Goal: Task Accomplishment & Management: Use online tool/utility

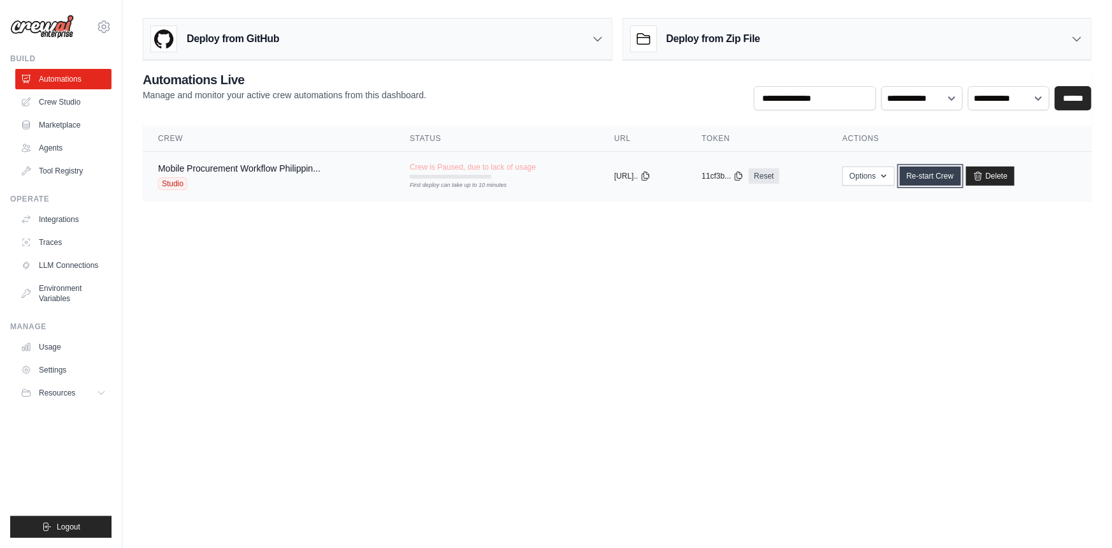
click at [961, 168] on link "Re-start Crew" at bounding box center [930, 175] width 61 height 19
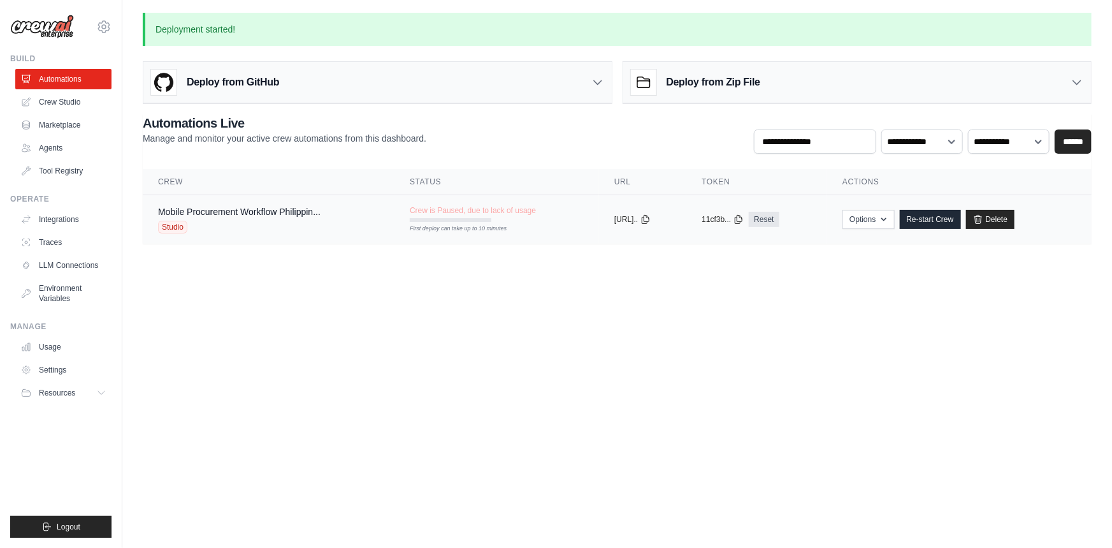
click at [418, 216] on div "Crew is Paused, due to lack of usage First deploy can take up to 10 minutes" at bounding box center [473, 213] width 126 height 17
click at [961, 212] on link "Re-start Crew" at bounding box center [930, 219] width 61 height 19
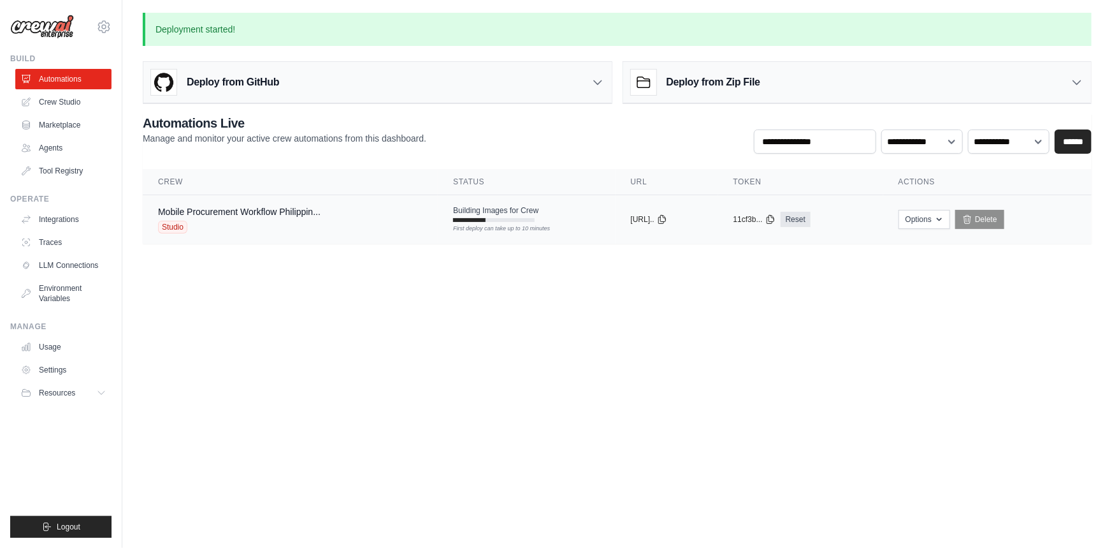
click at [320, 217] on div "Mobile Procurement Workflow Philippin... Studio" at bounding box center [239, 219] width 163 height 28
click at [89, 370] on link "Settings" at bounding box center [65, 370] width 96 height 20
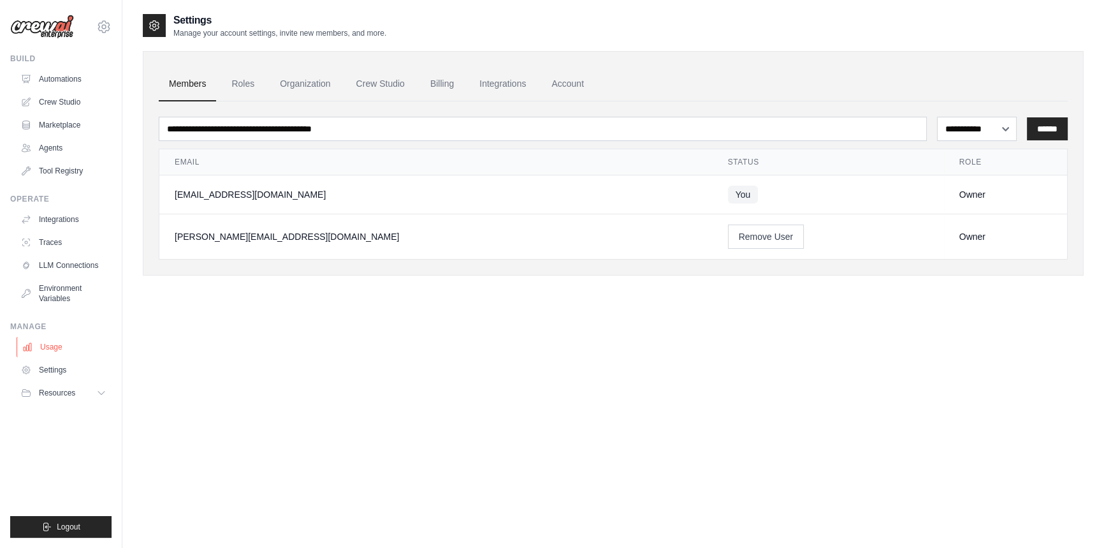
click at [68, 348] on link "Usage" at bounding box center [65, 347] width 96 height 20
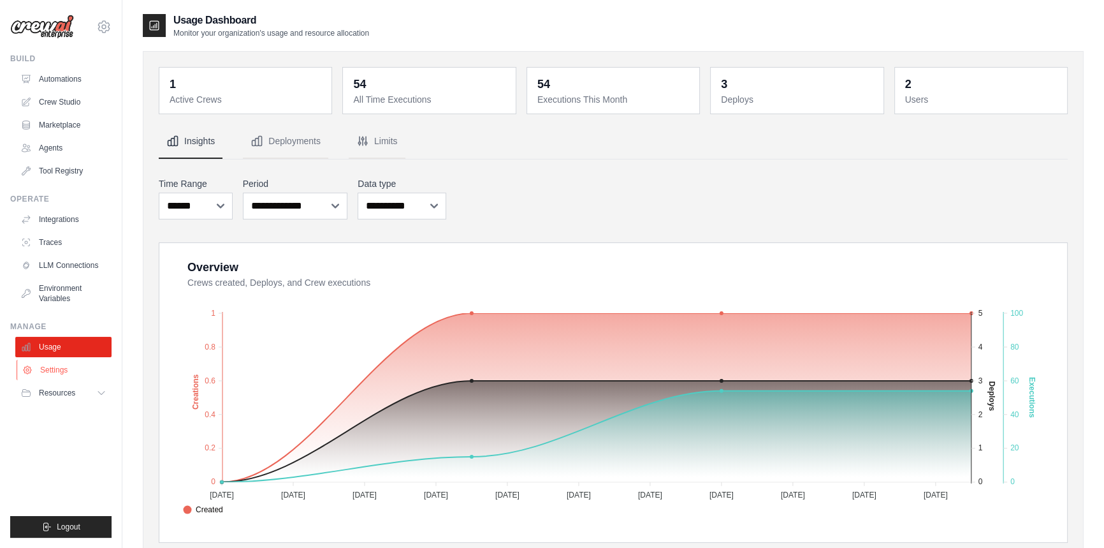
click at [68, 362] on link "Settings" at bounding box center [65, 370] width 96 height 20
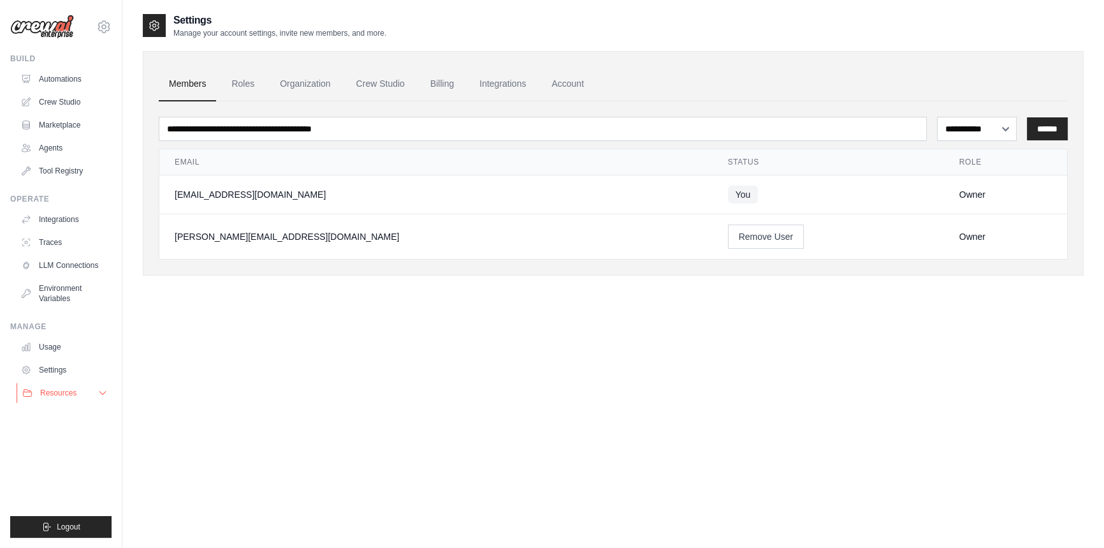
click at [69, 384] on button "Resources" at bounding box center [65, 392] width 96 height 20
click at [68, 175] on link "Tool Registry" at bounding box center [65, 171] width 96 height 20
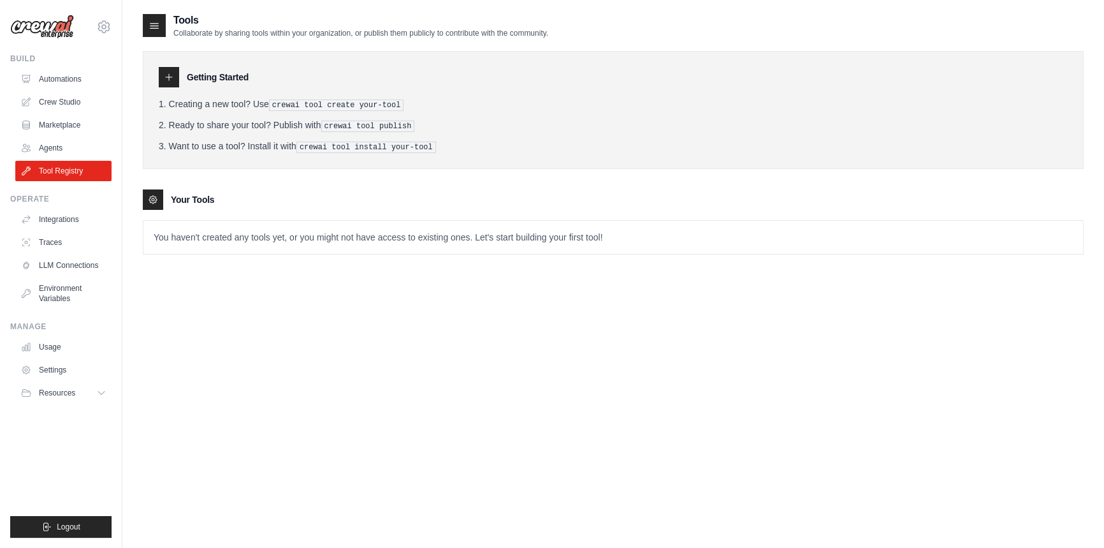
click at [152, 198] on icon at bounding box center [153, 199] width 3 height 3
click at [156, 92] on div "Getting Started Creating a new tool? Use crewai tool create your-tool Ready to …" at bounding box center [613, 110] width 941 height 118
click at [148, 24] on icon at bounding box center [154, 25] width 13 height 13
click at [53, 82] on link "Automations" at bounding box center [65, 79] width 96 height 20
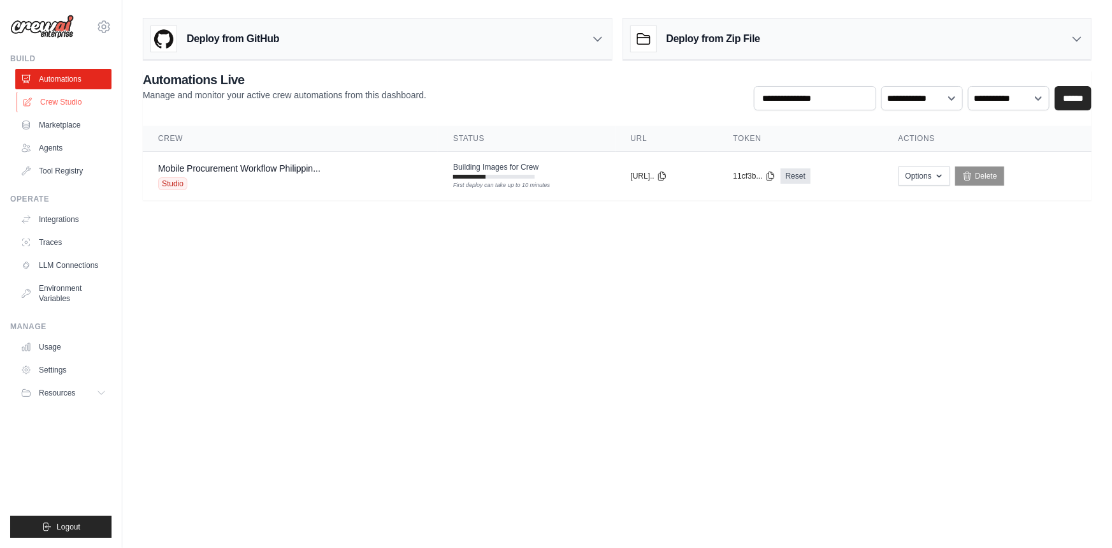
click at [57, 96] on link "Crew Studio" at bounding box center [65, 102] width 96 height 20
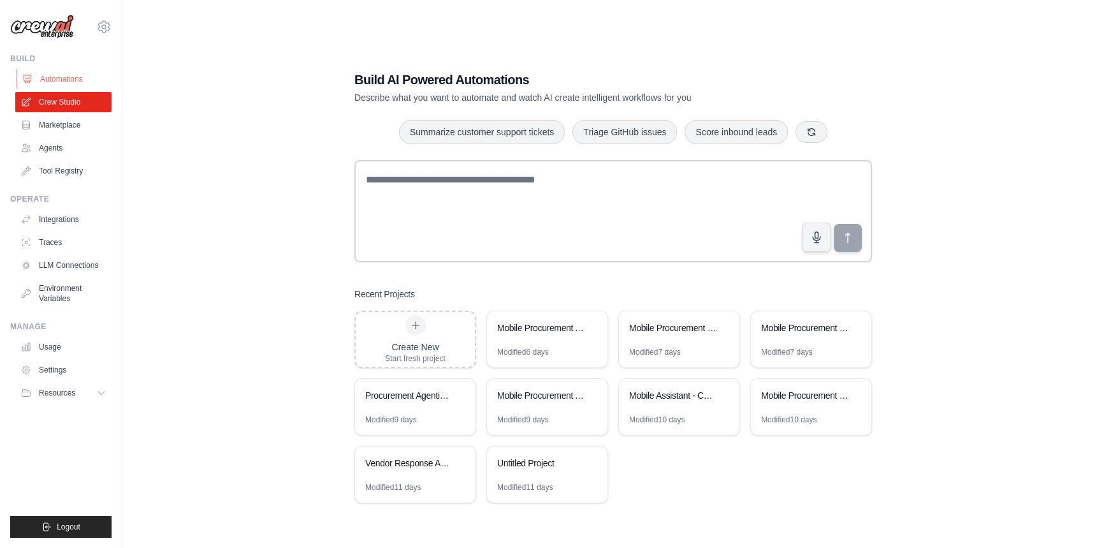
click at [68, 77] on link "Automations" at bounding box center [65, 79] width 96 height 20
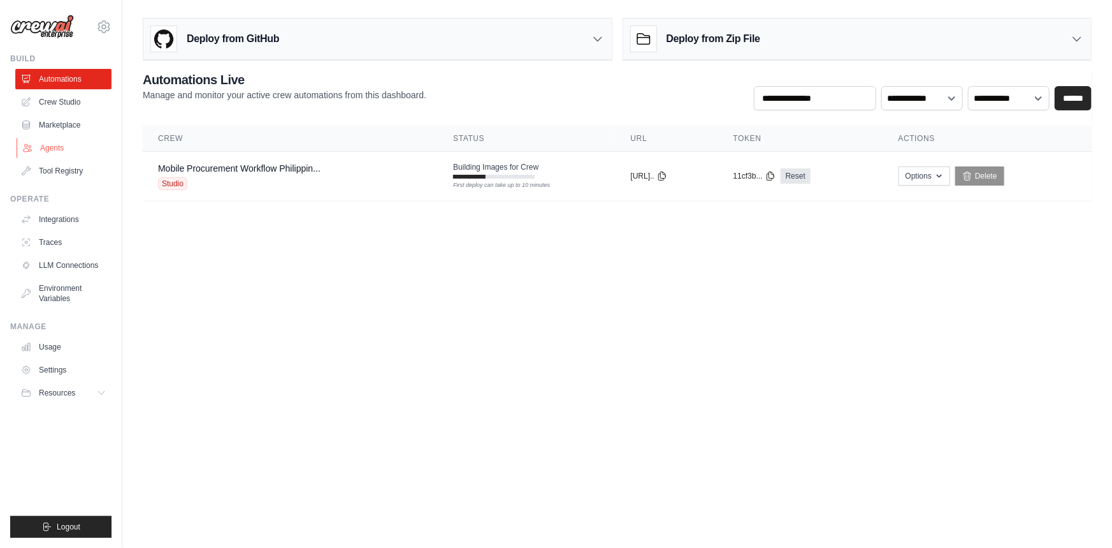
click at [90, 148] on link "Agents" at bounding box center [65, 148] width 96 height 20
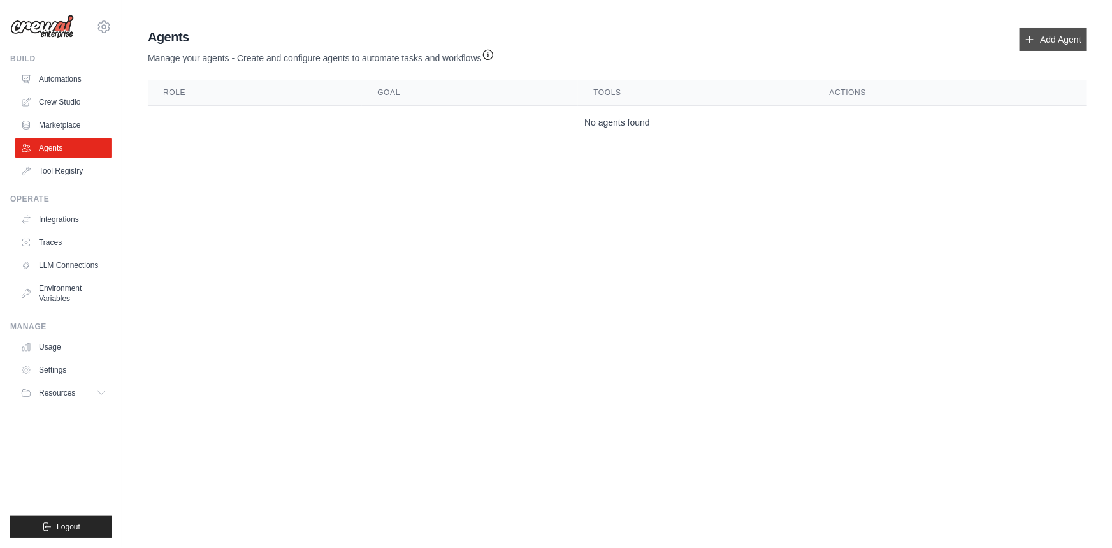
click at [1048, 43] on link "Add Agent" at bounding box center [1053, 39] width 67 height 23
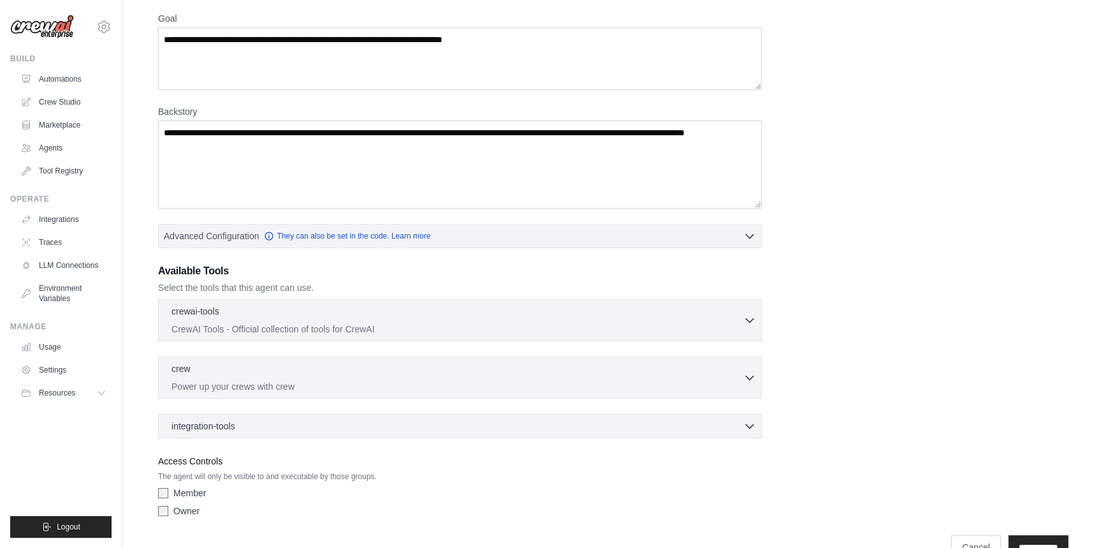
scroll to position [115, 0]
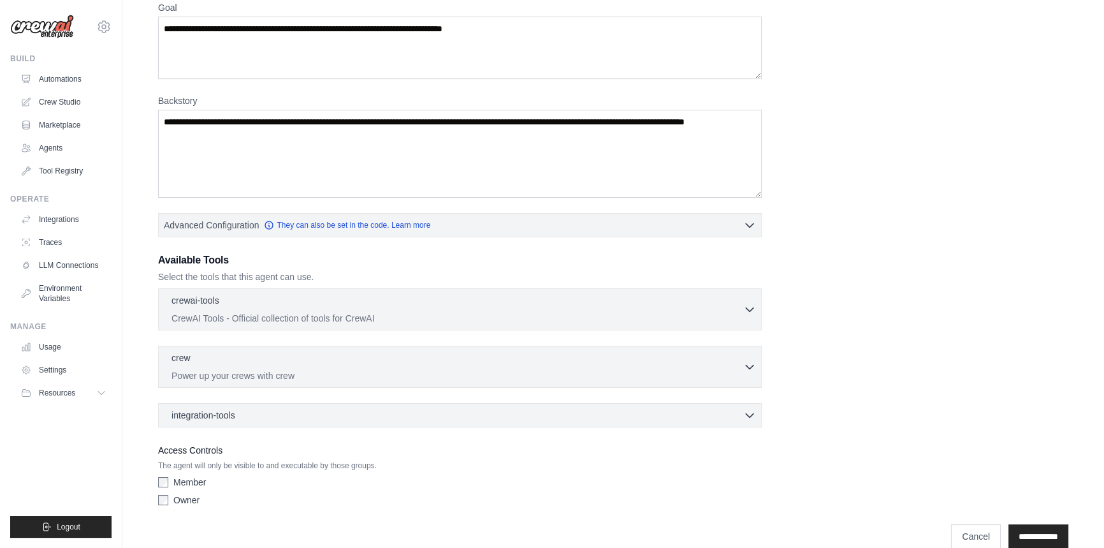
click at [649, 245] on div "Role Goal Backstory Advanced Configuration They can also be set in the code. Le…" at bounding box center [613, 228] width 910 height 565
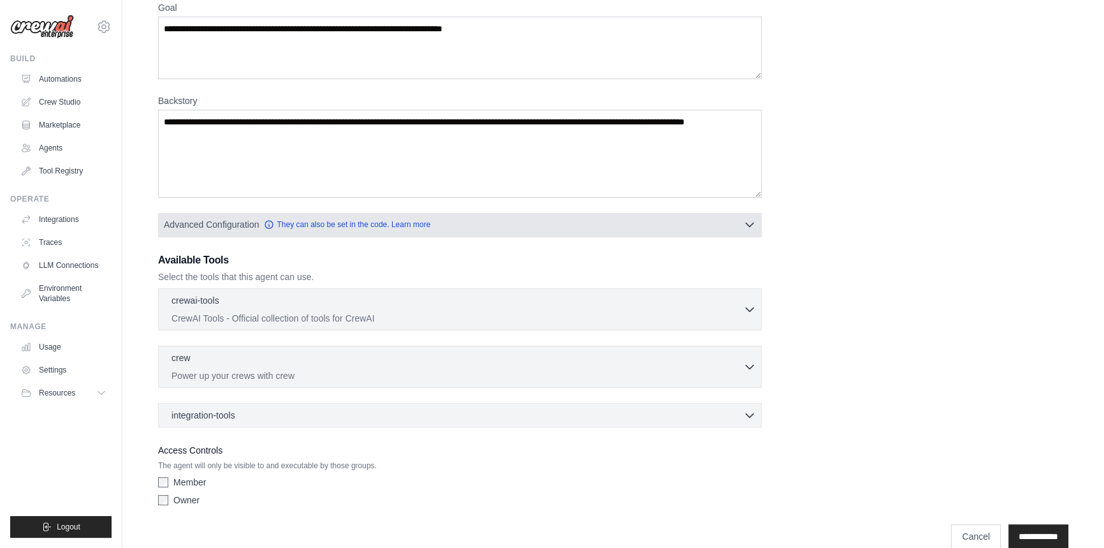
click at [648, 234] on button "Advanced Configuration They can also be set in the code. Learn more" at bounding box center [460, 224] width 602 height 23
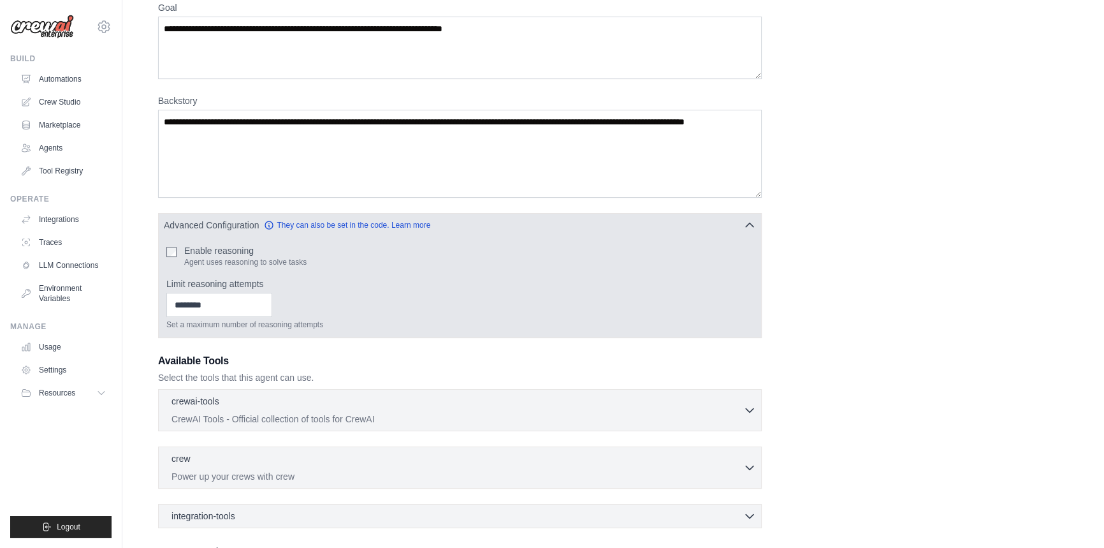
click at [174, 237] on div "Enable reasoning Agent uses reasoning to solve tasks Limit reasoning attempts S…" at bounding box center [460, 286] width 602 height 101
click at [175, 241] on div "Enable reasoning Agent uses reasoning to solve tasks Limit reasoning attempts S…" at bounding box center [460, 286] width 602 height 101
click at [272, 300] on input "*" at bounding box center [219, 305] width 106 height 24
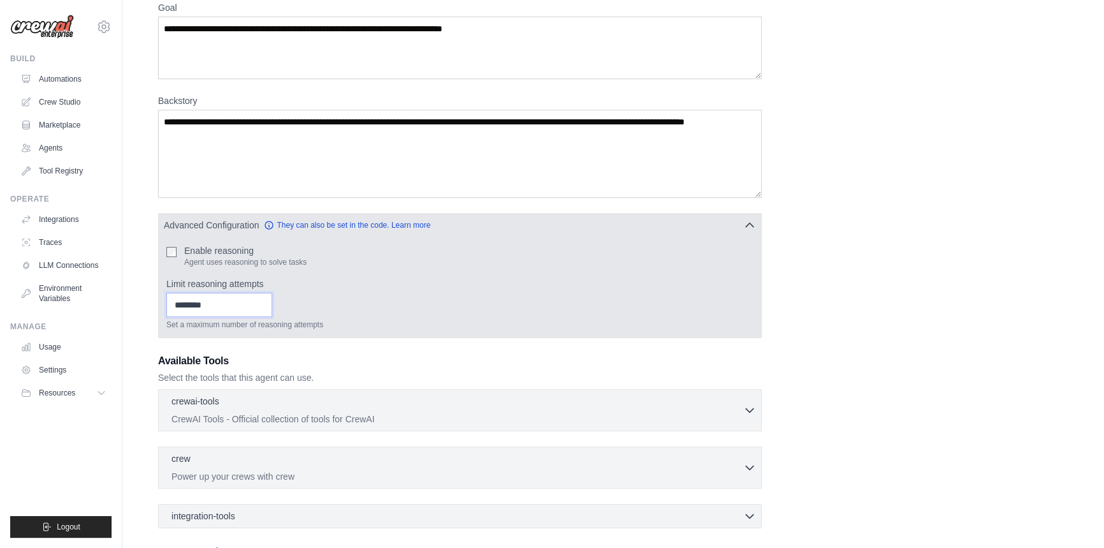
click at [272, 300] on input "*" at bounding box center [219, 305] width 106 height 24
type input "*"
click at [272, 300] on input "*" at bounding box center [219, 305] width 106 height 24
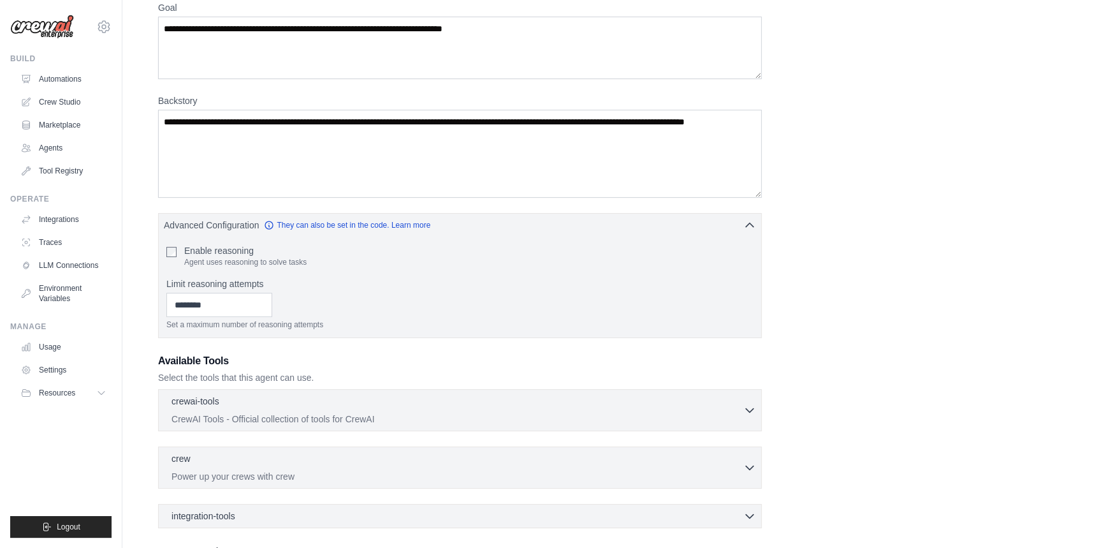
click at [589, 376] on p "Select the tools that this agent can use." at bounding box center [460, 377] width 604 height 13
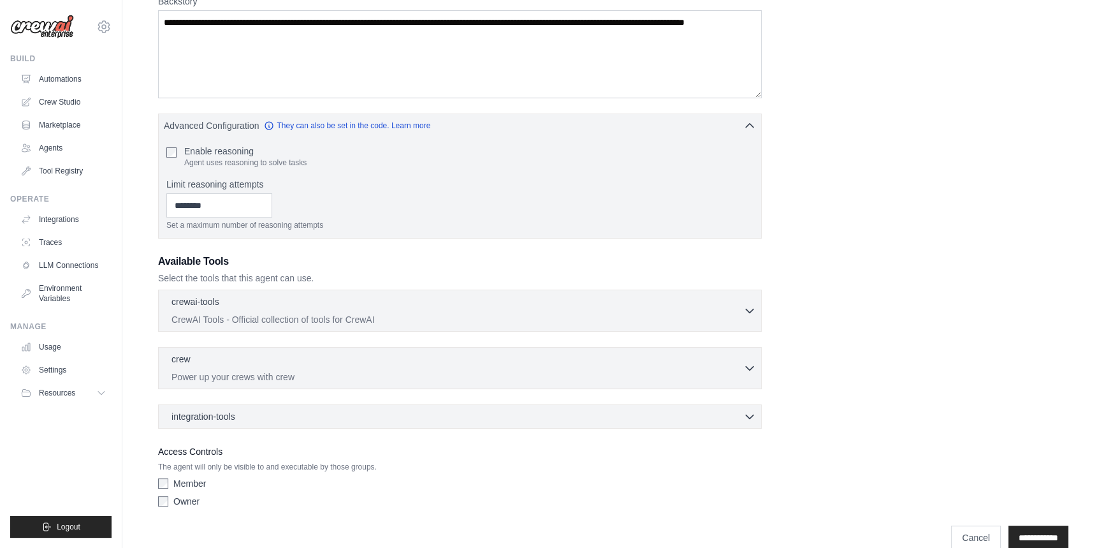
scroll to position [231, 0]
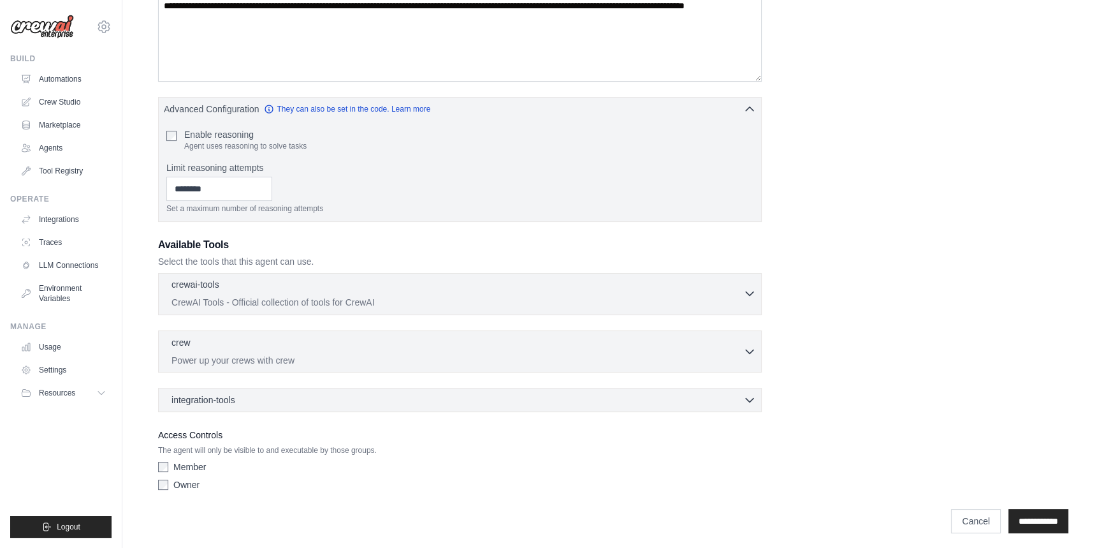
click at [417, 303] on p "CrewAI Tools - Official collection of tools for CrewAI" at bounding box center [457, 302] width 572 height 13
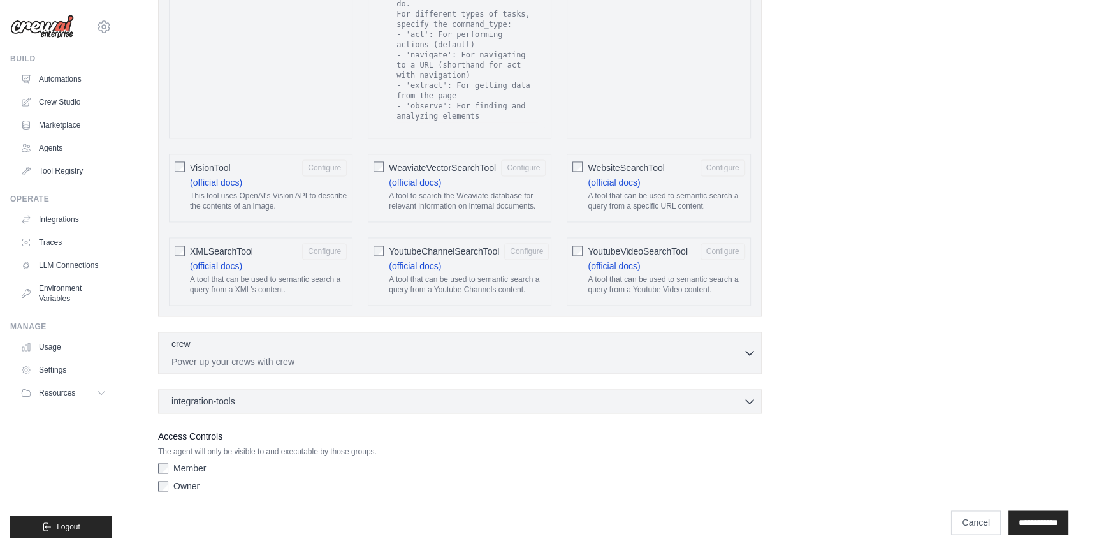
scroll to position [2477, 0]
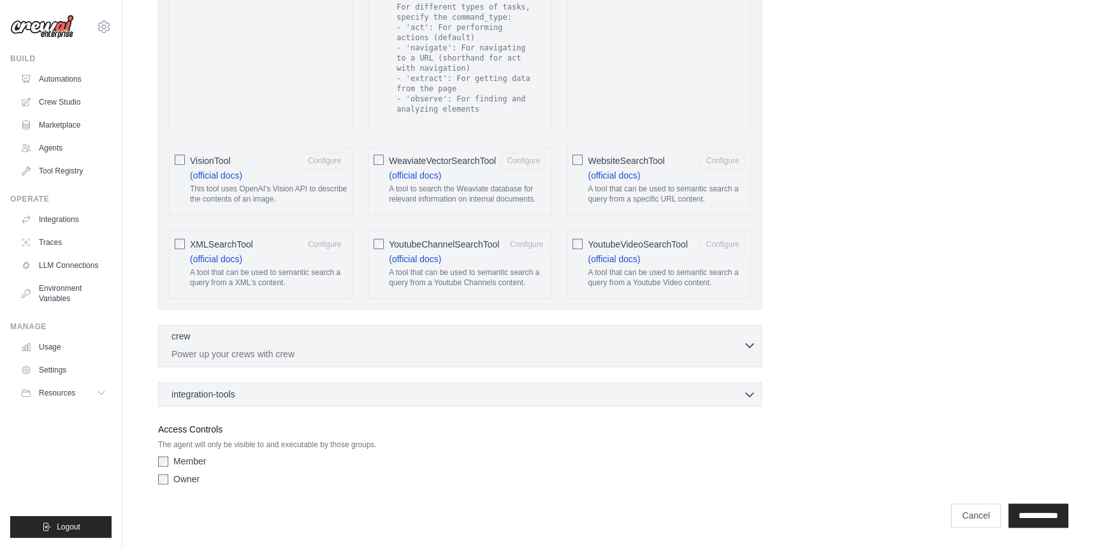
click at [479, 354] on p "Power up your crews with crew" at bounding box center [457, 353] width 572 height 13
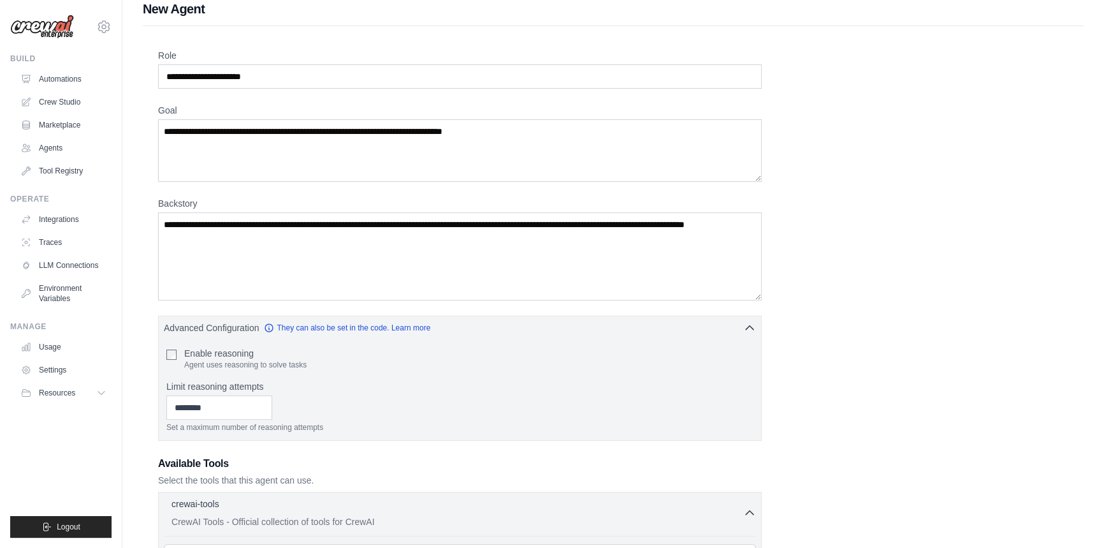
scroll to position [0, 0]
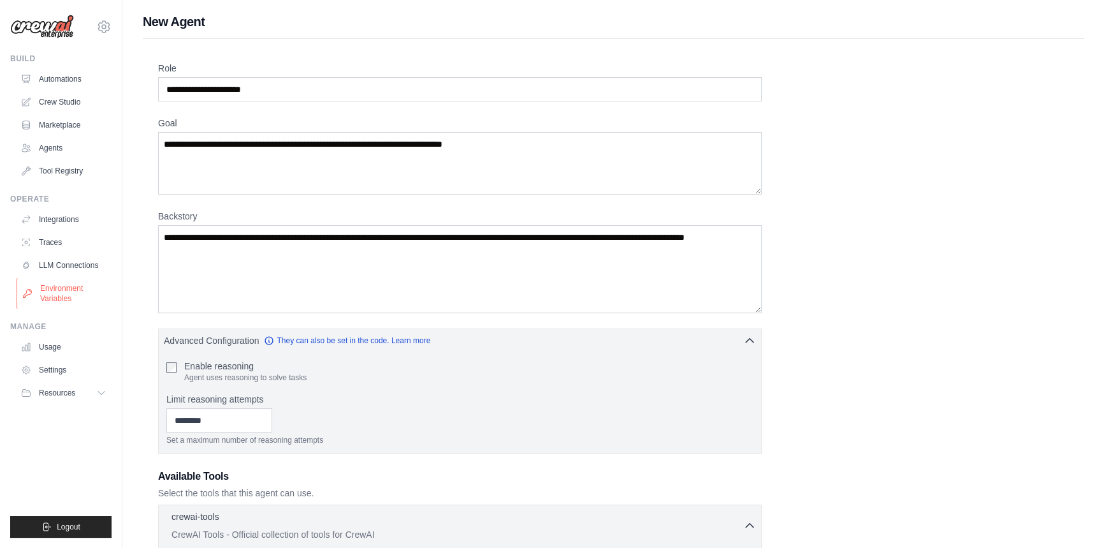
click at [81, 298] on link "Environment Variables" at bounding box center [65, 293] width 96 height 31
